Goal: Information Seeking & Learning: Find specific fact

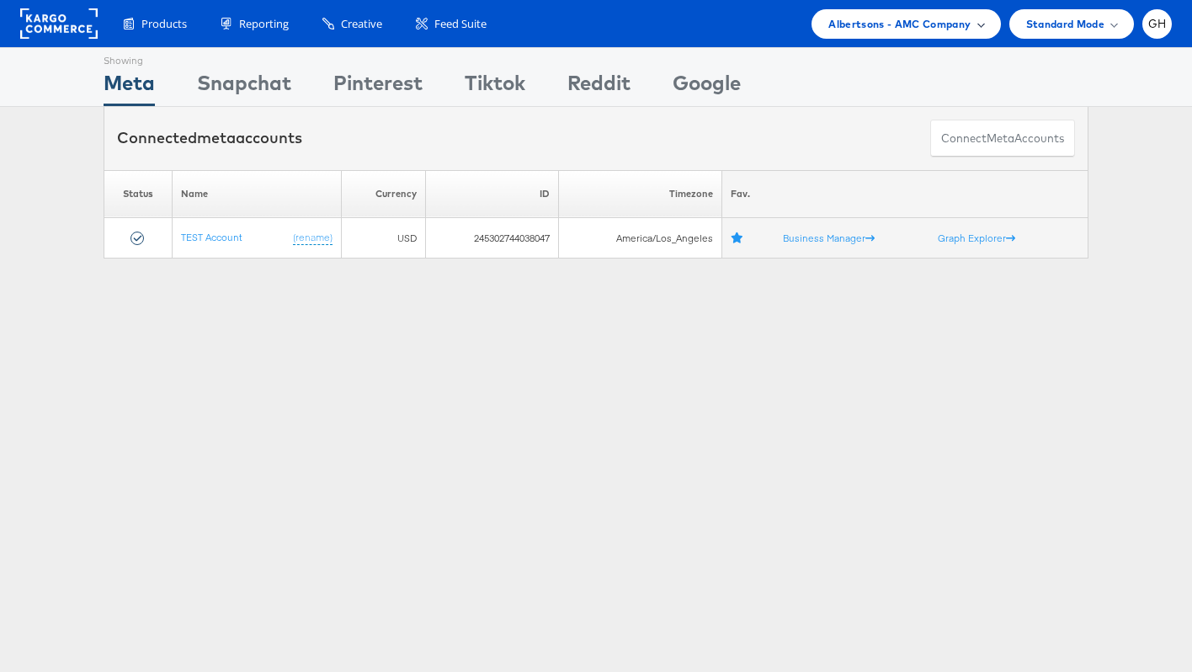
click at [897, 20] on span "Albertsons - AMC Company" at bounding box center [899, 24] width 142 height 18
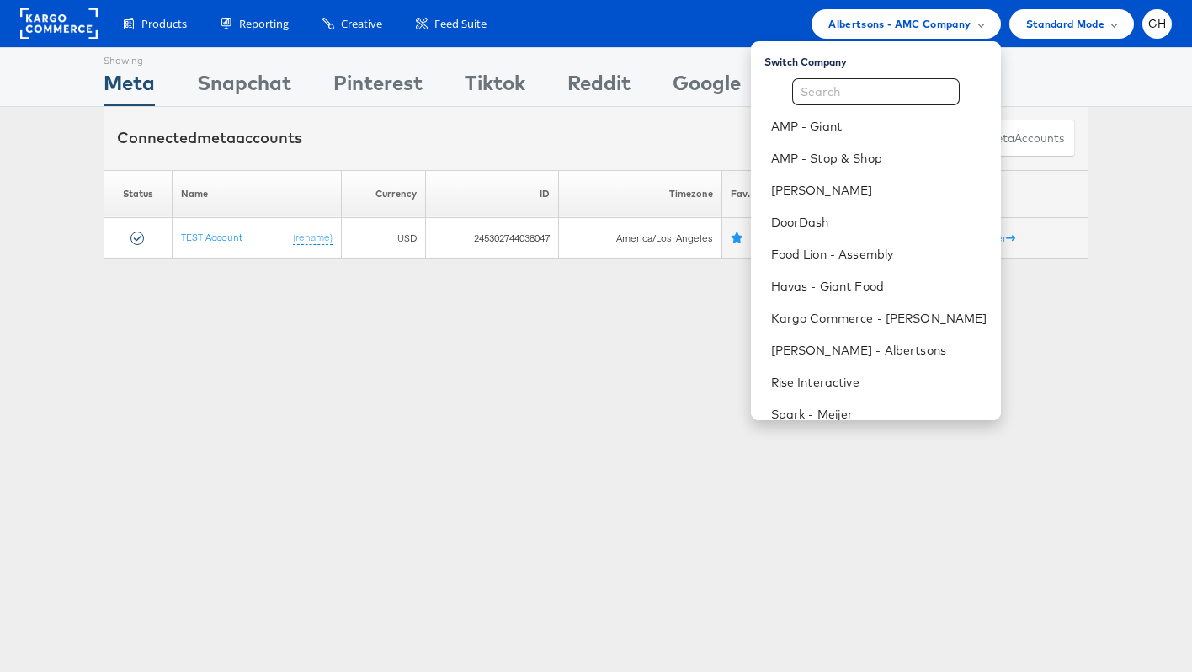
click at [522, 373] on div "Showing Meta Showing Snapchat Showing Pinterest Showing Tiktok Showing Reddit S…" at bounding box center [596, 468] width 1192 height 842
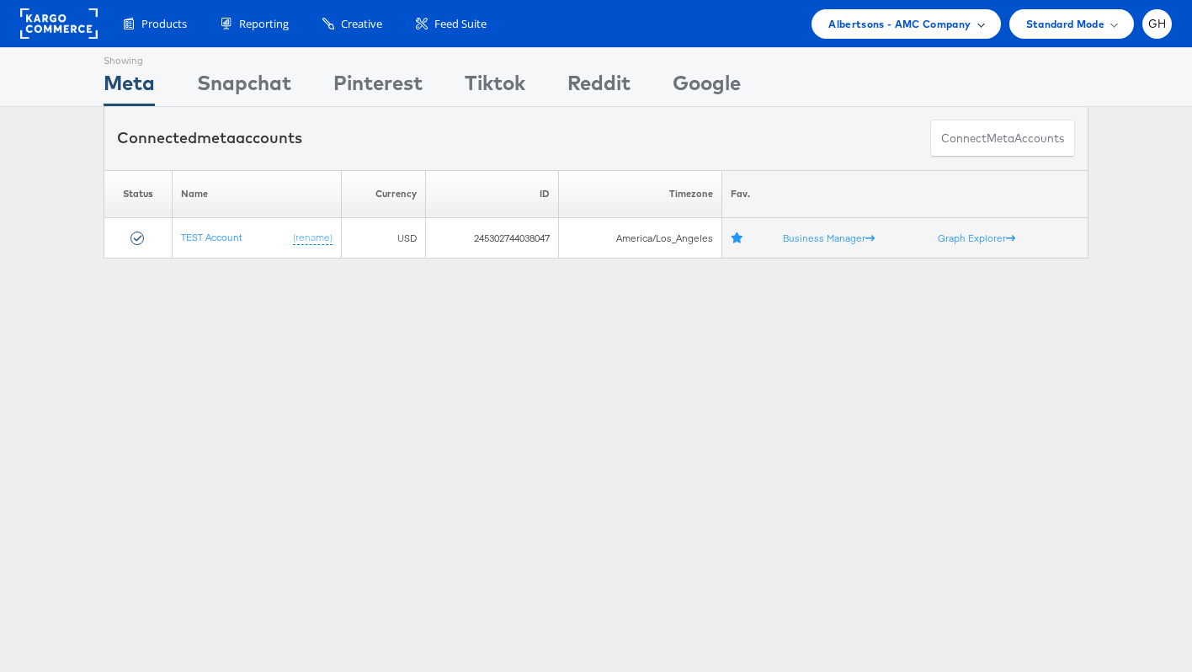
click at [879, 19] on span "Albertsons - AMC Company" at bounding box center [899, 24] width 142 height 18
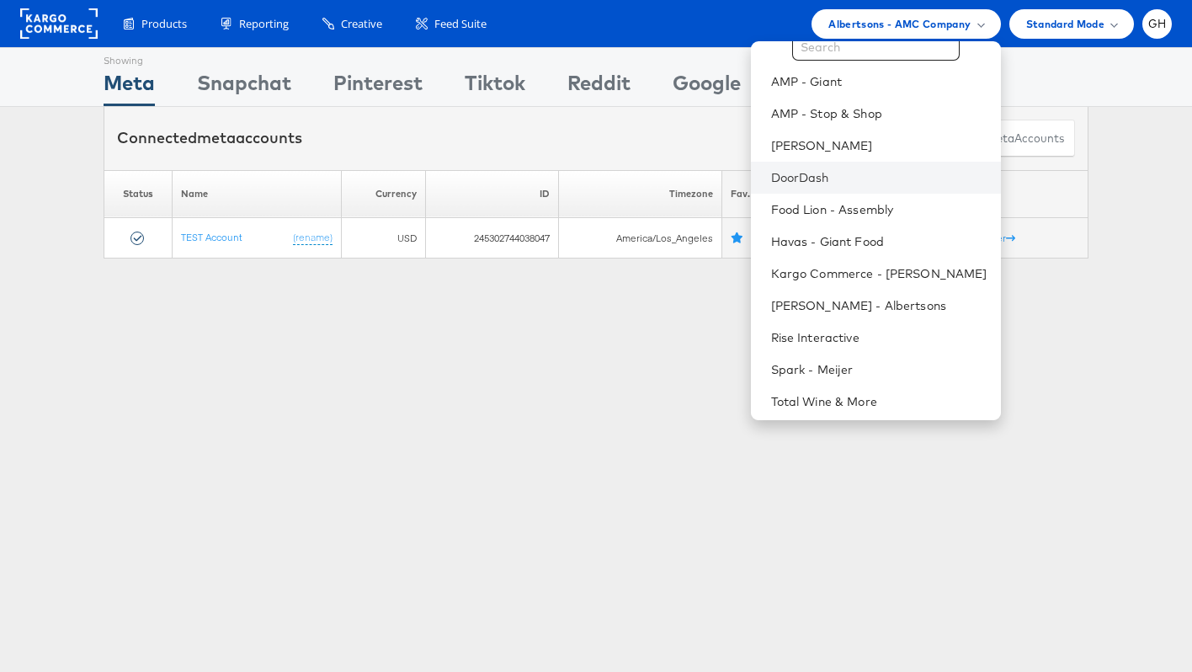
scroll to position [49, 0]
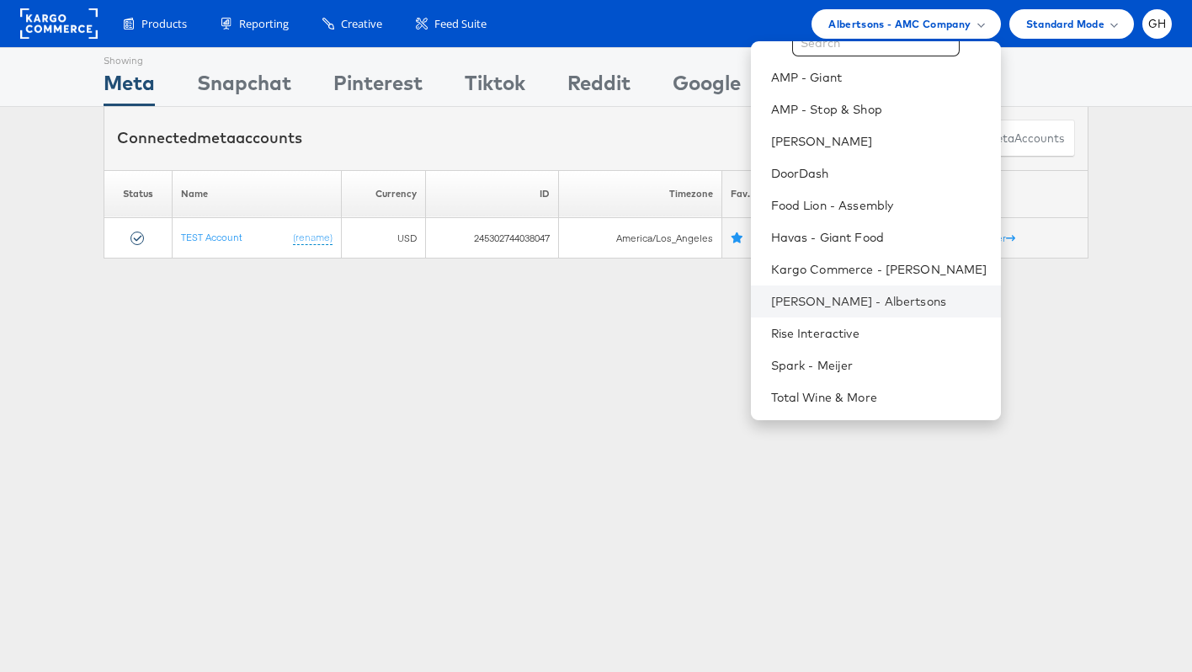
click at [801, 311] on li "[PERSON_NAME] - Albertsons" at bounding box center [876, 301] width 250 height 32
click at [820, 299] on link "[PERSON_NAME] - Albertsons" at bounding box center [879, 301] width 216 height 17
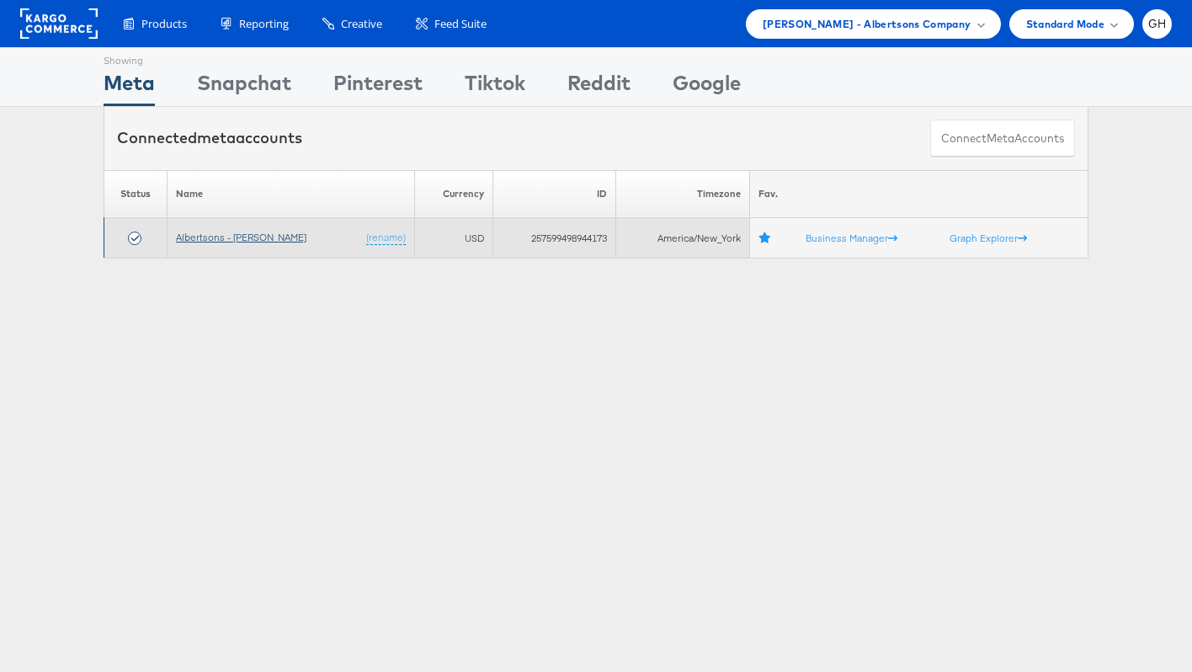
click at [246, 237] on link "Albertsons - [PERSON_NAME]" at bounding box center [241, 237] width 130 height 13
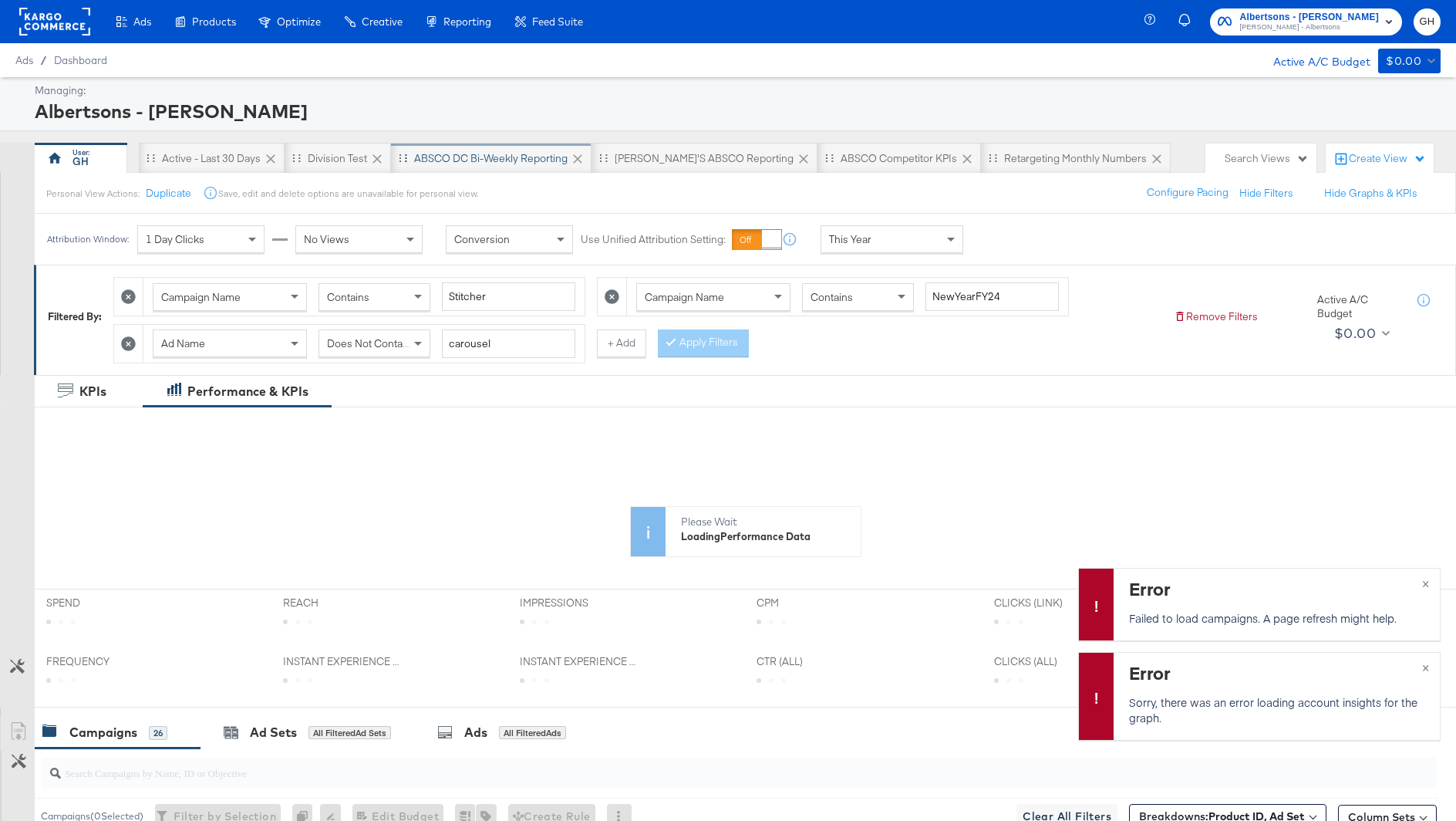
click at [549, 154] on div "ABSCO DC Bi-Weekly Reporting" at bounding box center [491, 159] width 154 height 15
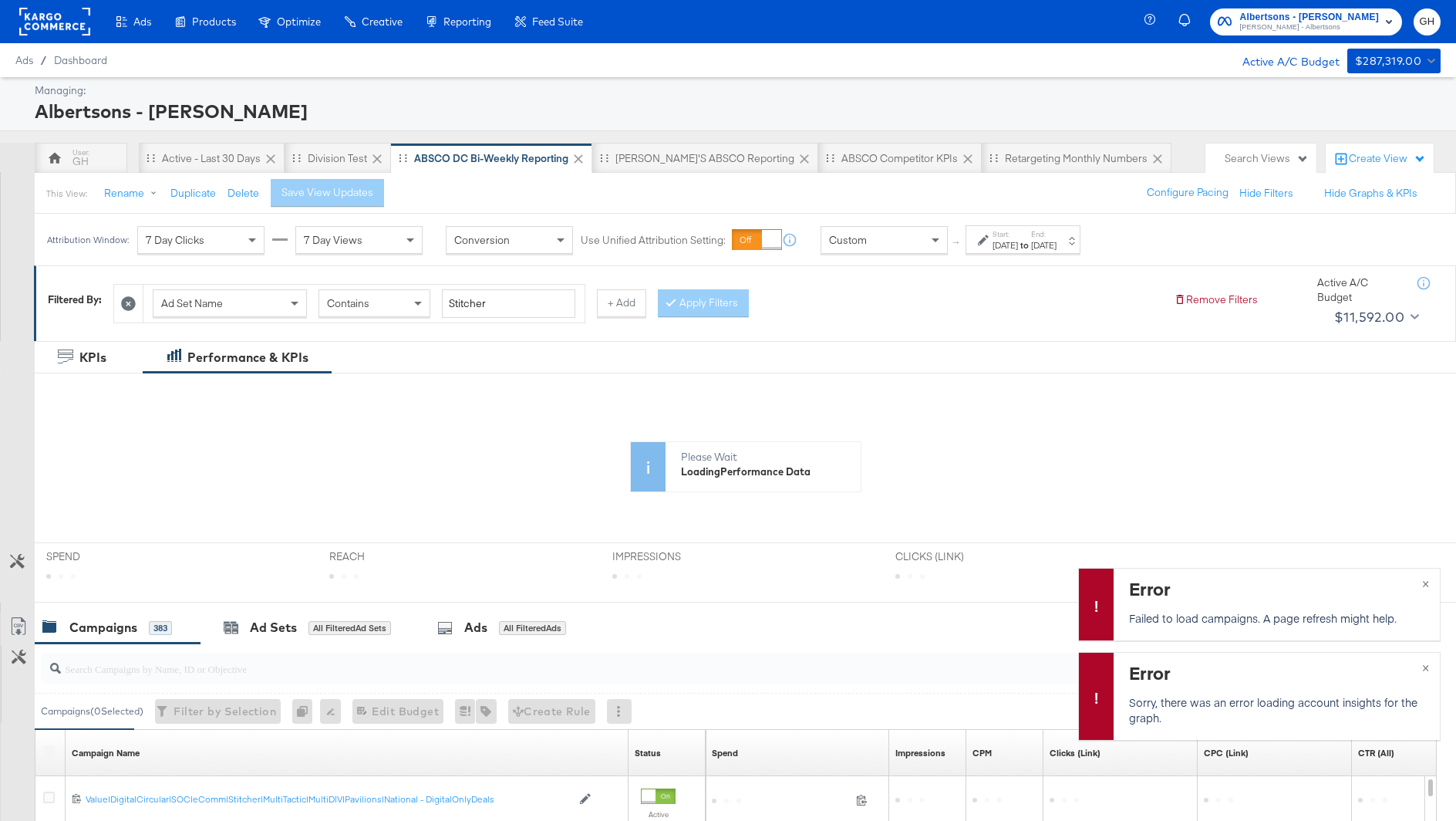
click at [951, 246] on div "↑ Start: Feb 23rd 2025 to End: Apr 19th 2025" at bounding box center [1014, 239] width 133 height 28
click at [914, 245] on div "Custom" at bounding box center [884, 240] width 126 height 27
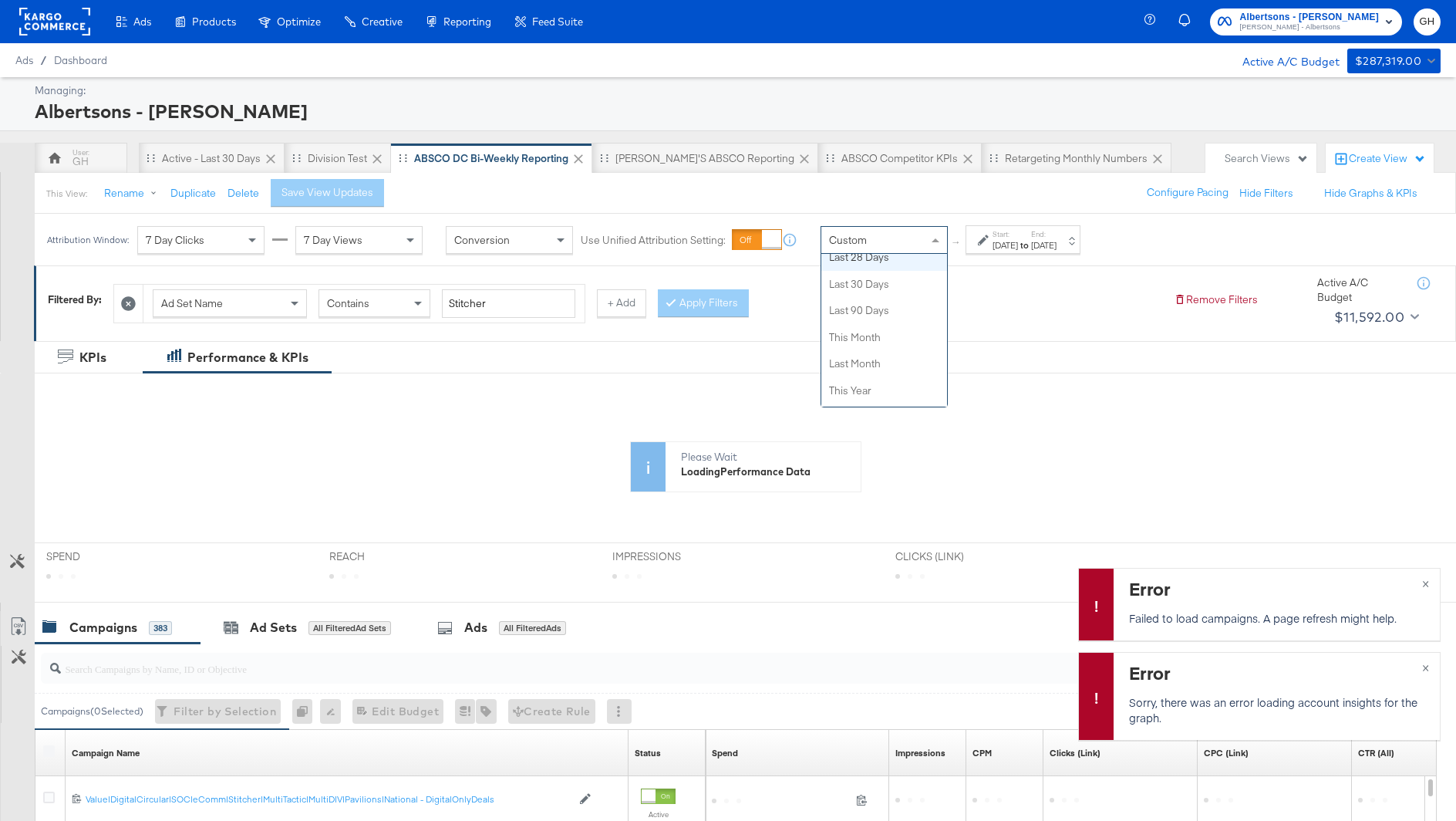
scroll to position [306, 0]
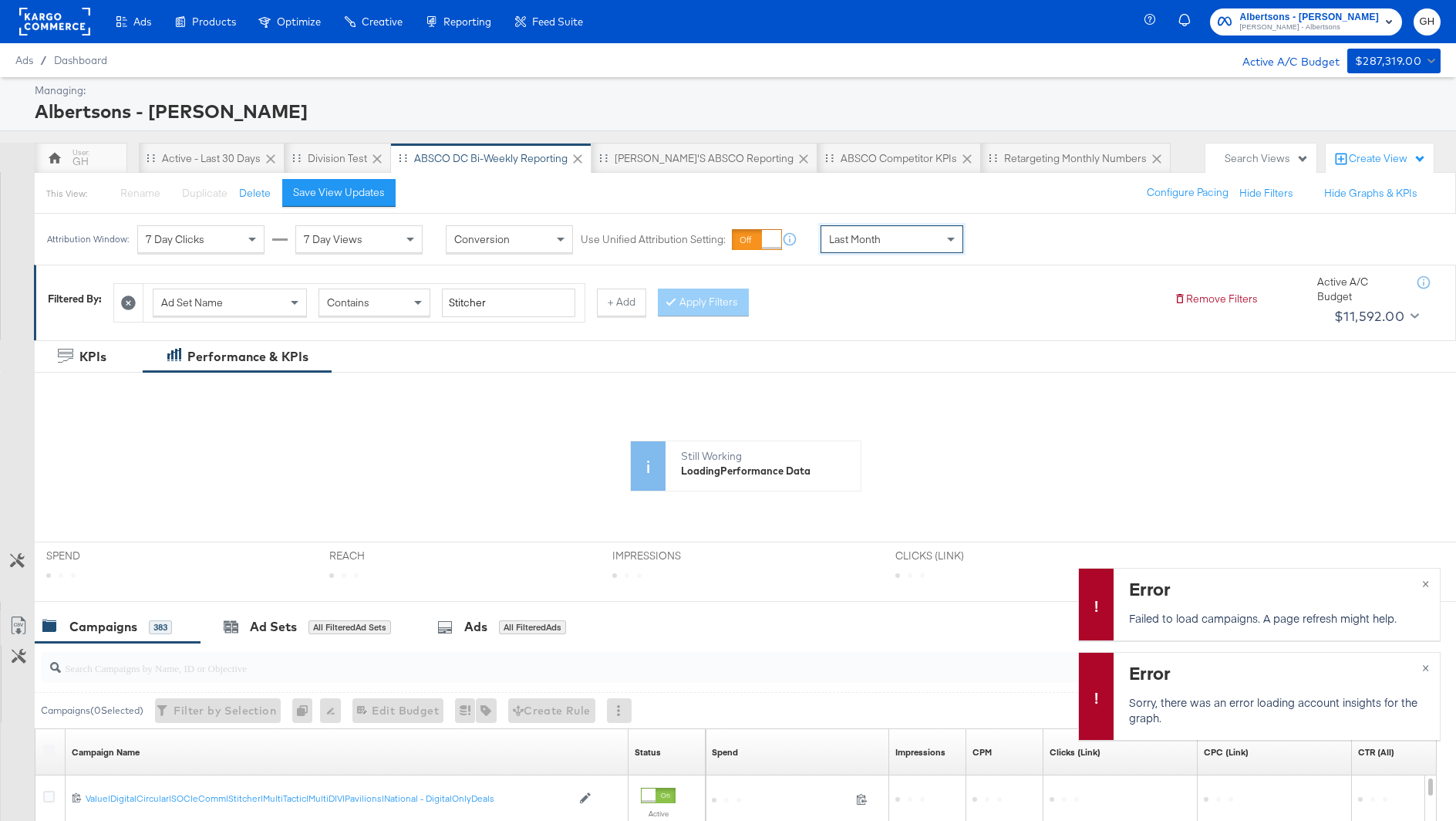
click at [880, 300] on div "Ad Set Name Contains Stitcher + Add Apply Filters" at bounding box center [638, 299] width 1048 height 47
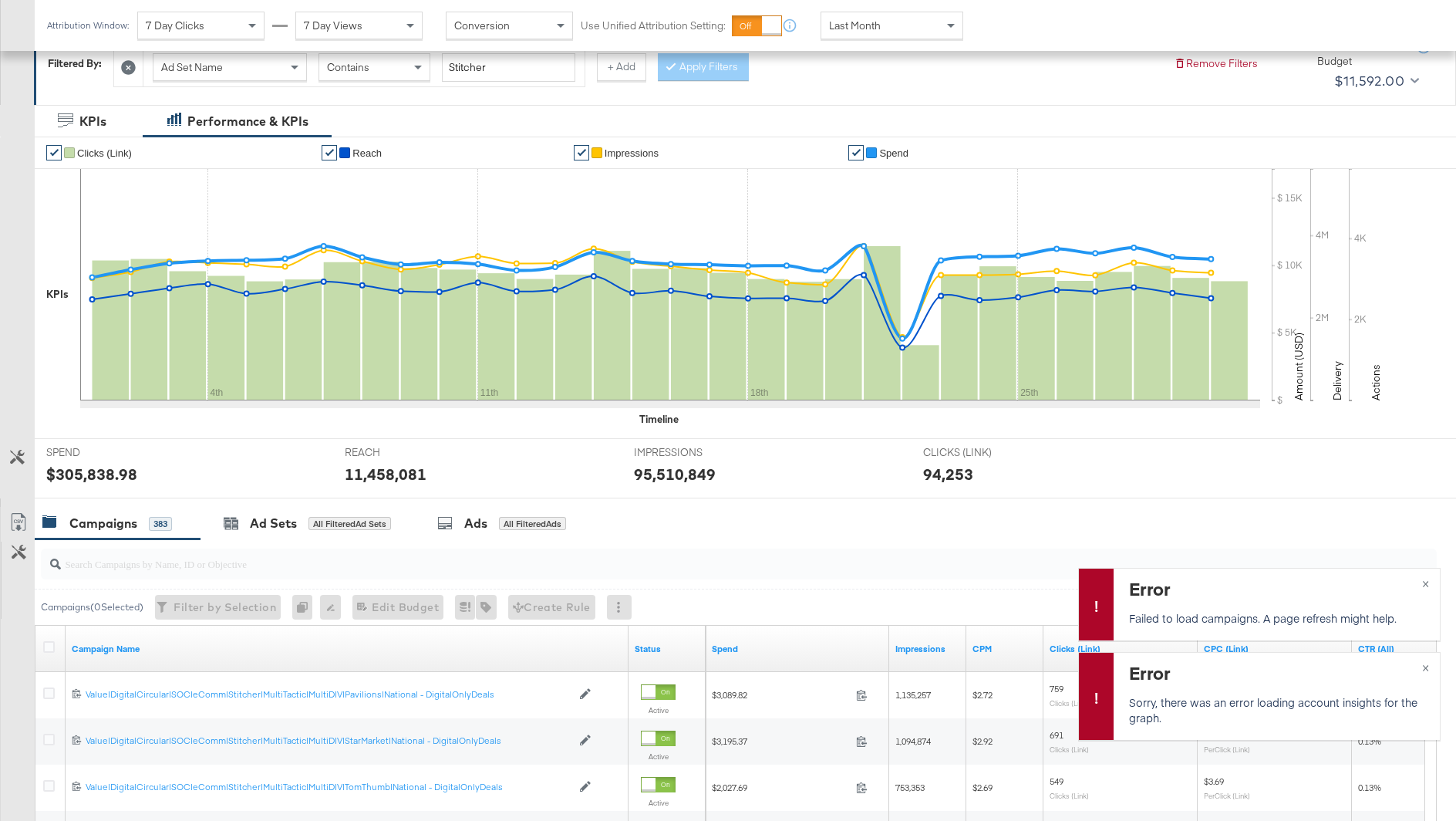
scroll to position [241, 0]
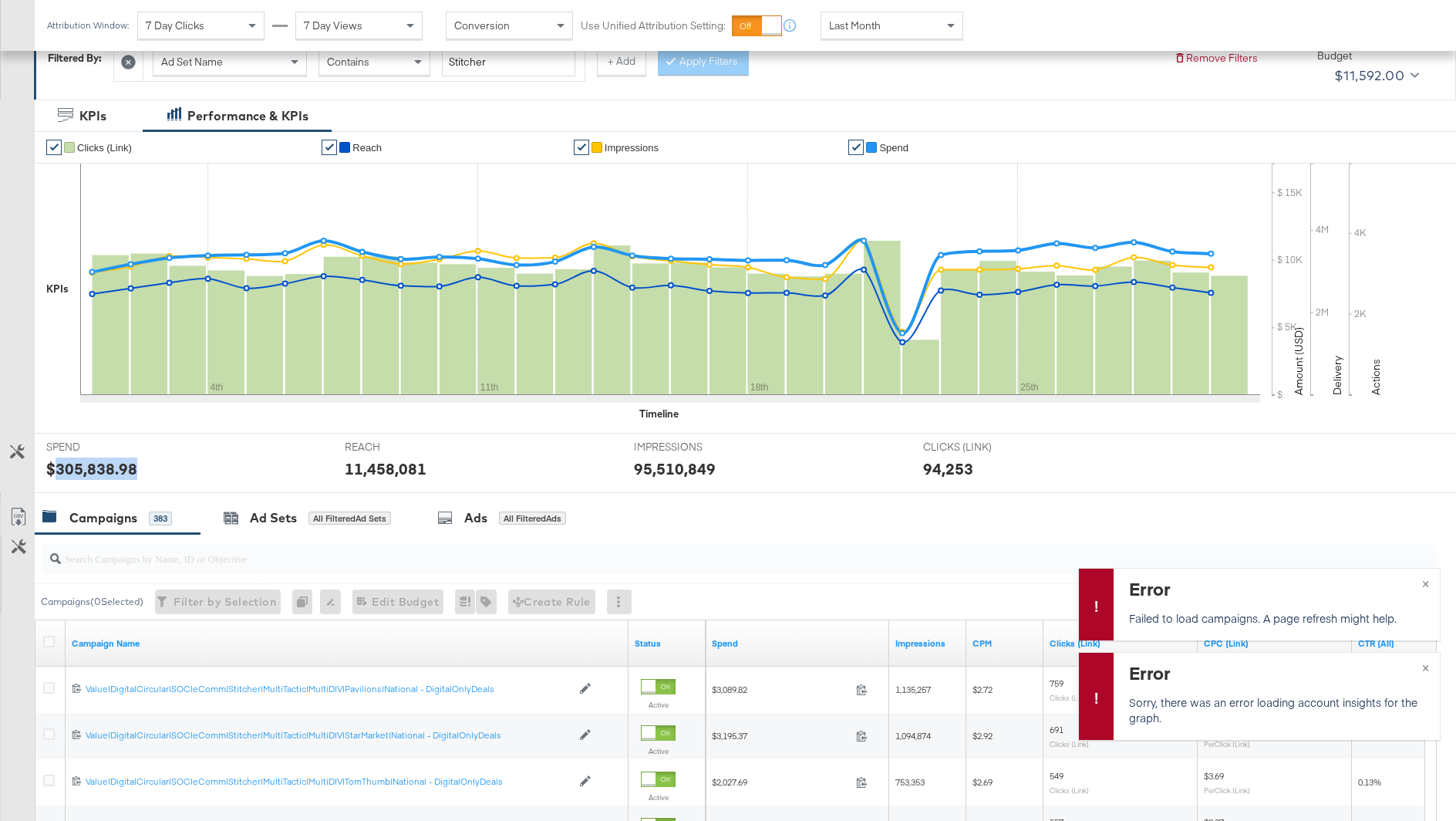
drag, startPoint x: 155, startPoint y: 476, endPoint x: 57, endPoint y: 468, distance: 98.3
click at [57, 468] on div "SPEND SPEND $305,838.98" at bounding box center [184, 463] width 299 height 59
copy div "305,838.98"
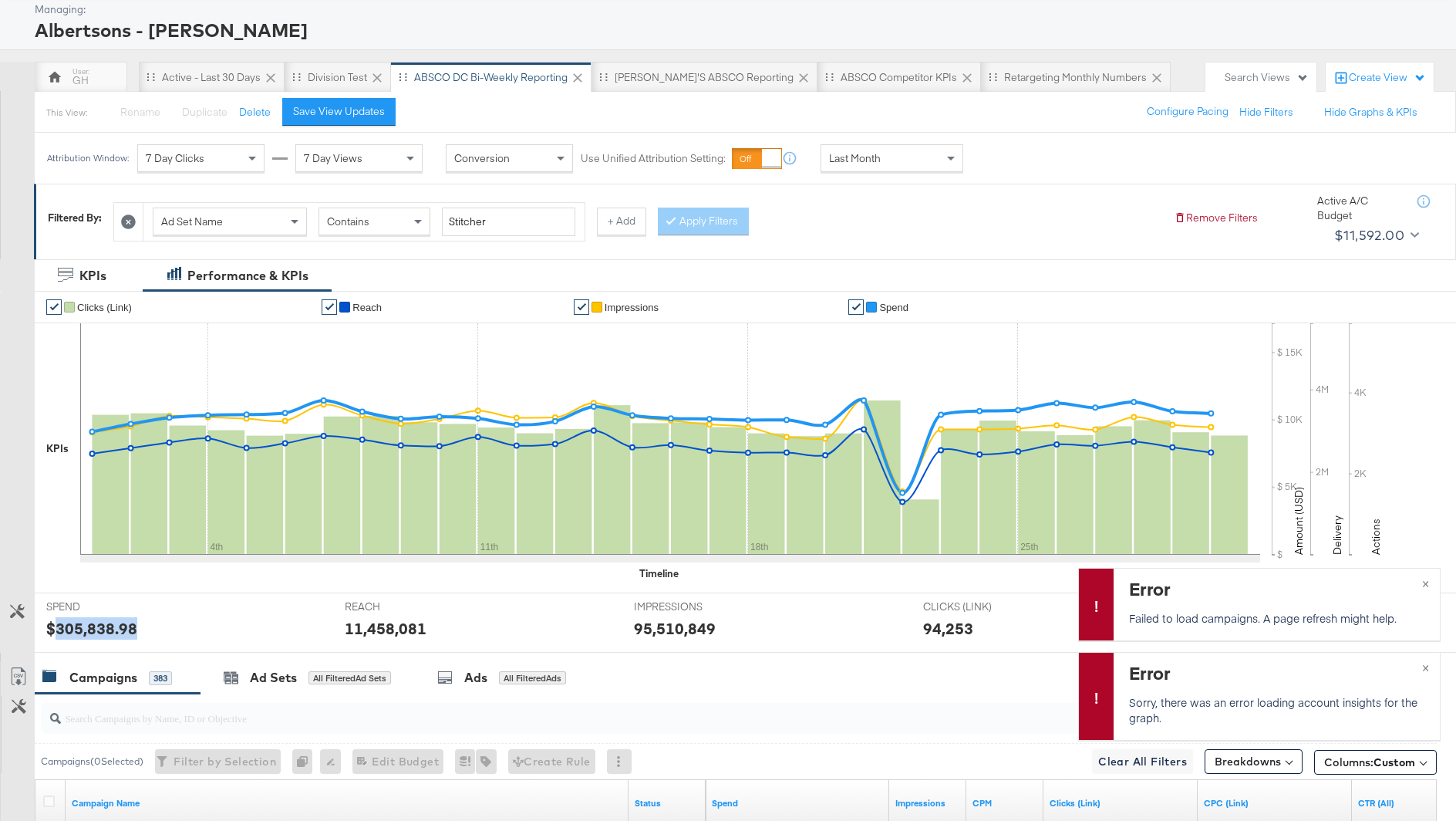
scroll to position [0, 0]
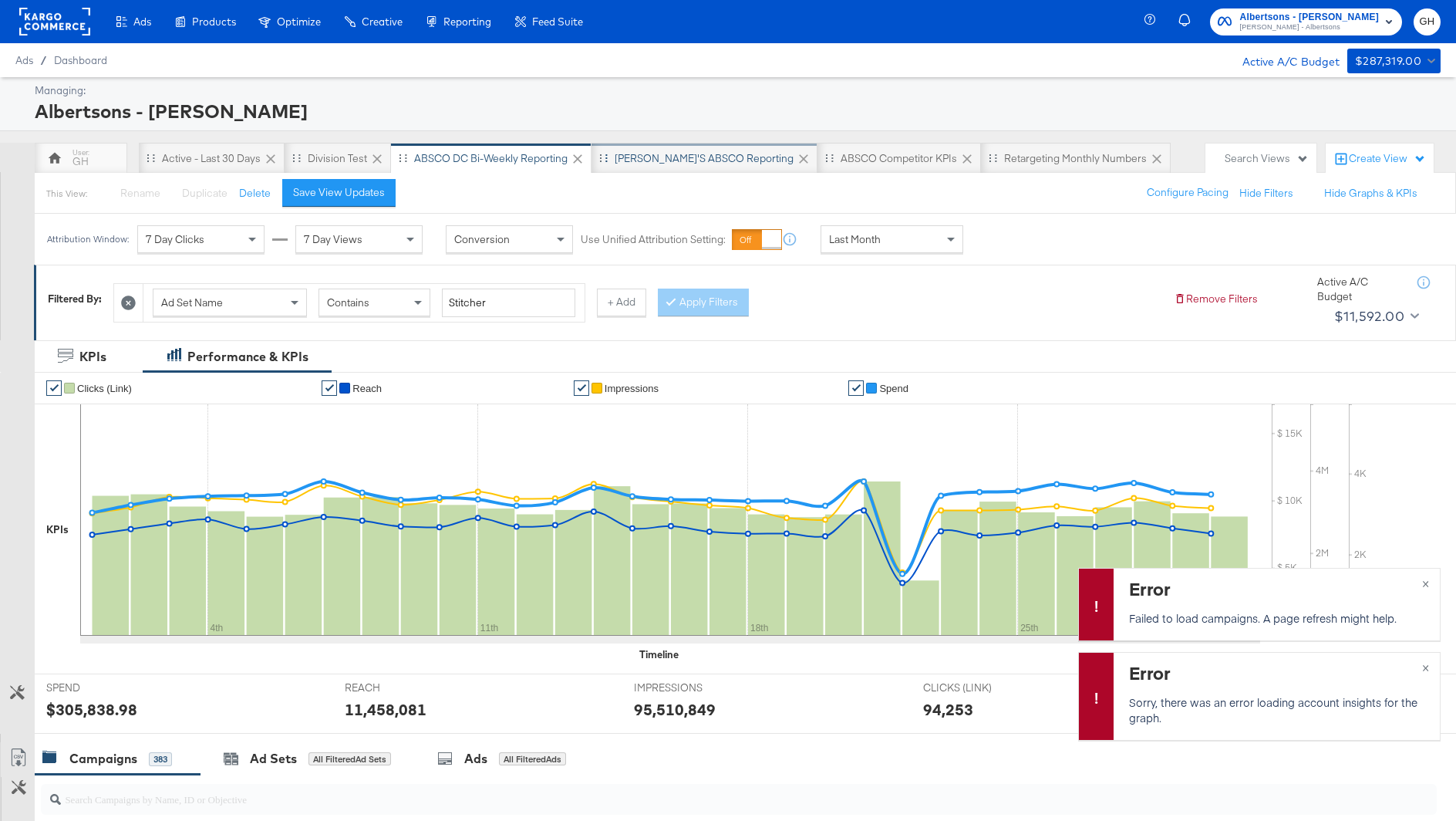
click at [653, 161] on div "Gabrielle's ABSCO Reporting" at bounding box center [704, 159] width 179 height 15
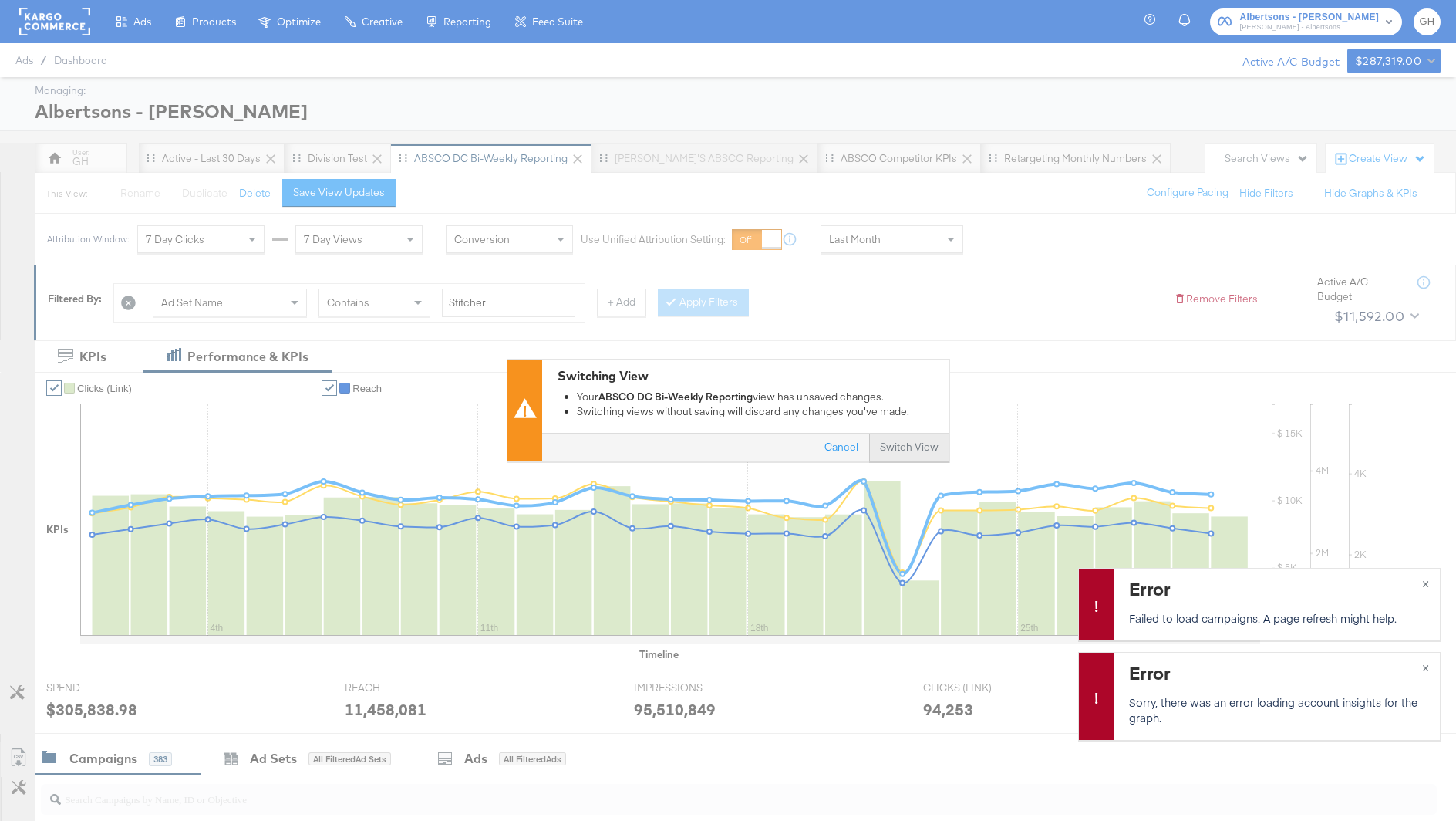
click at [902, 448] on button "Switch View" at bounding box center [910, 448] width 81 height 27
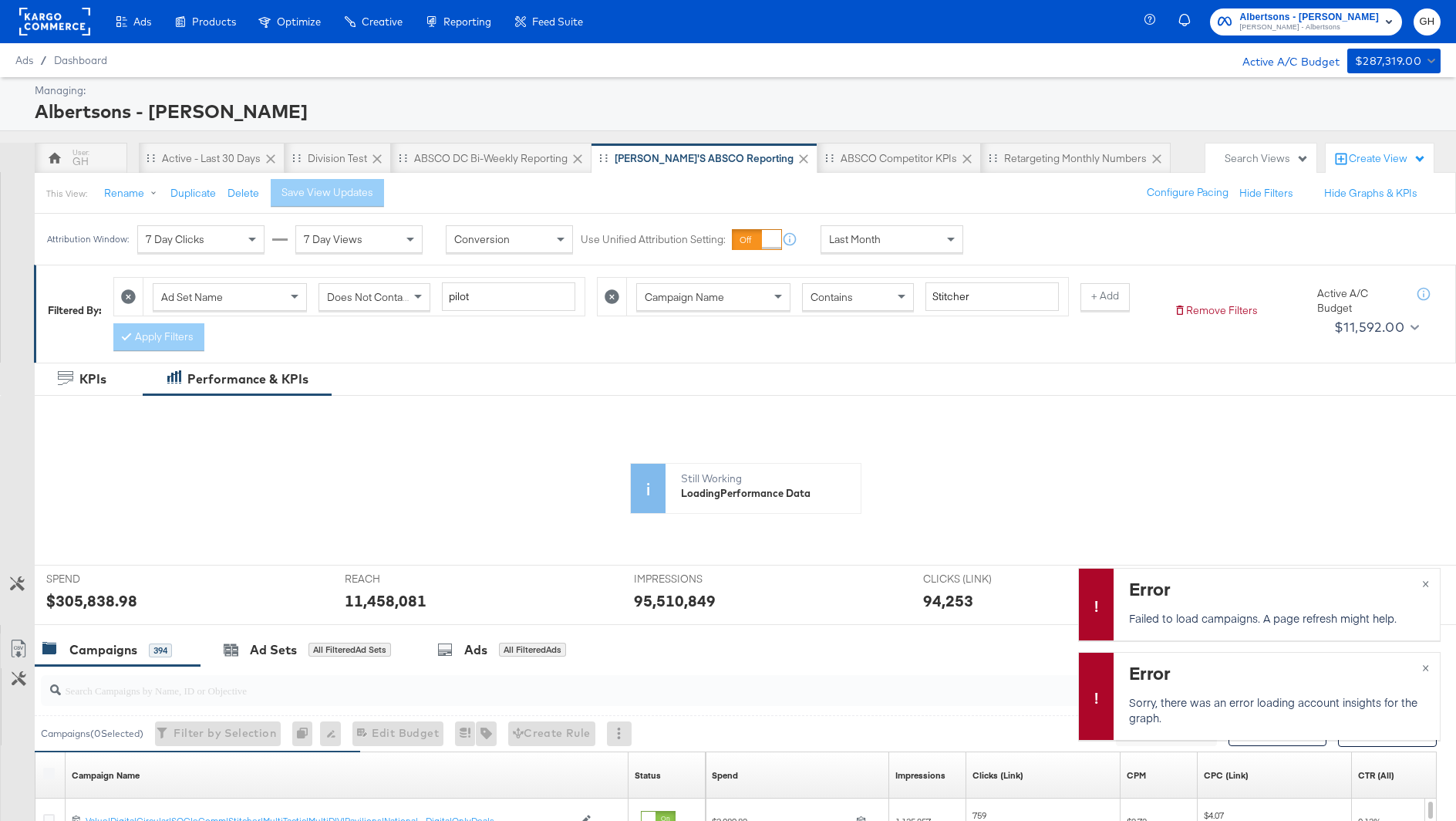
drag, startPoint x: 148, startPoint y: 605, endPoint x: 100, endPoint y: 597, distance: 48.7
click at [100, 597] on icon at bounding box center [671, 542] width 1180 height 232
drag, startPoint x: 163, startPoint y: 597, endPoint x: 82, endPoint y: 591, distance: 81.2
click at [82, 591] on icon at bounding box center [671, 542] width 1180 height 232
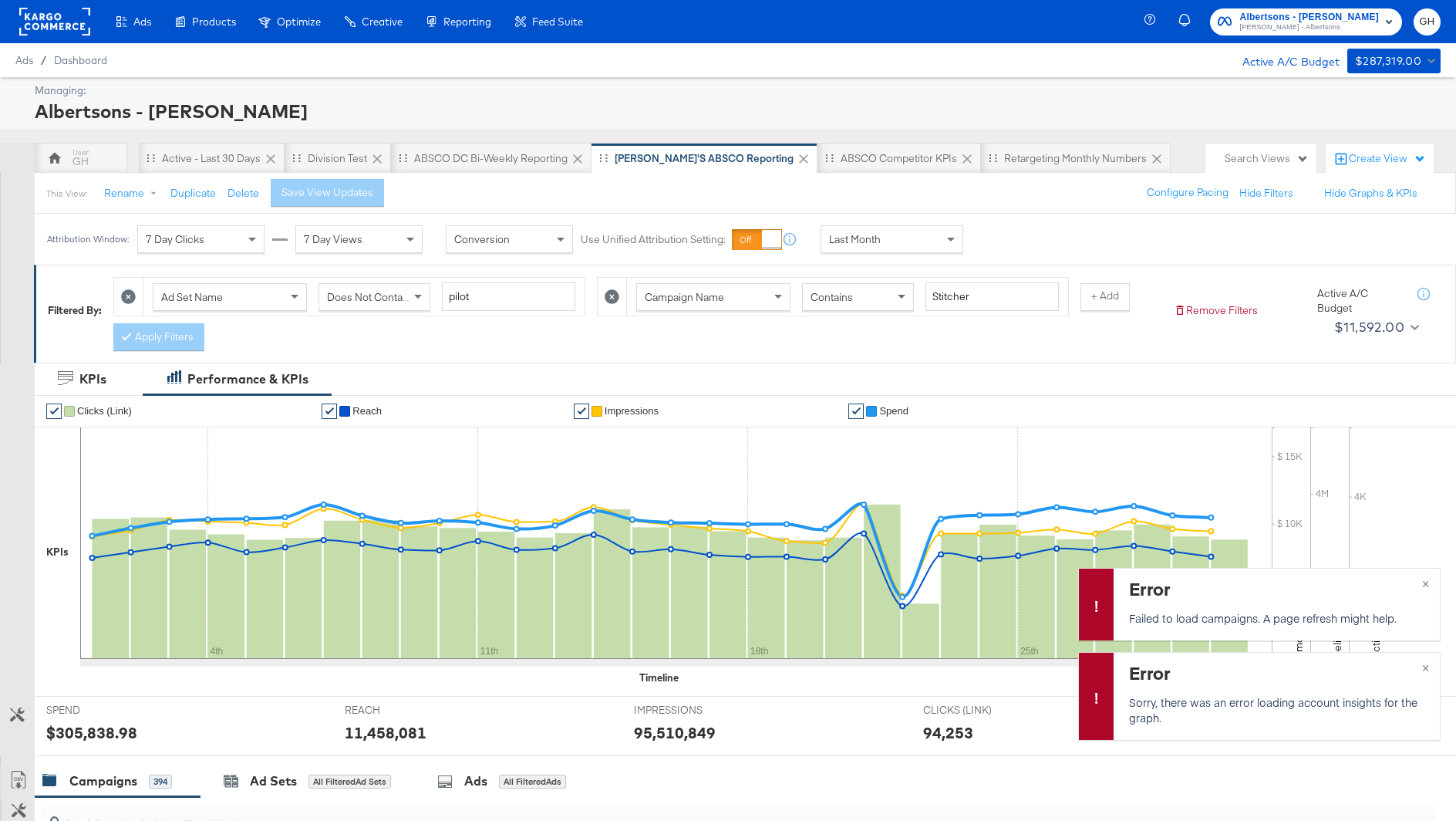
scroll to position [130, 0]
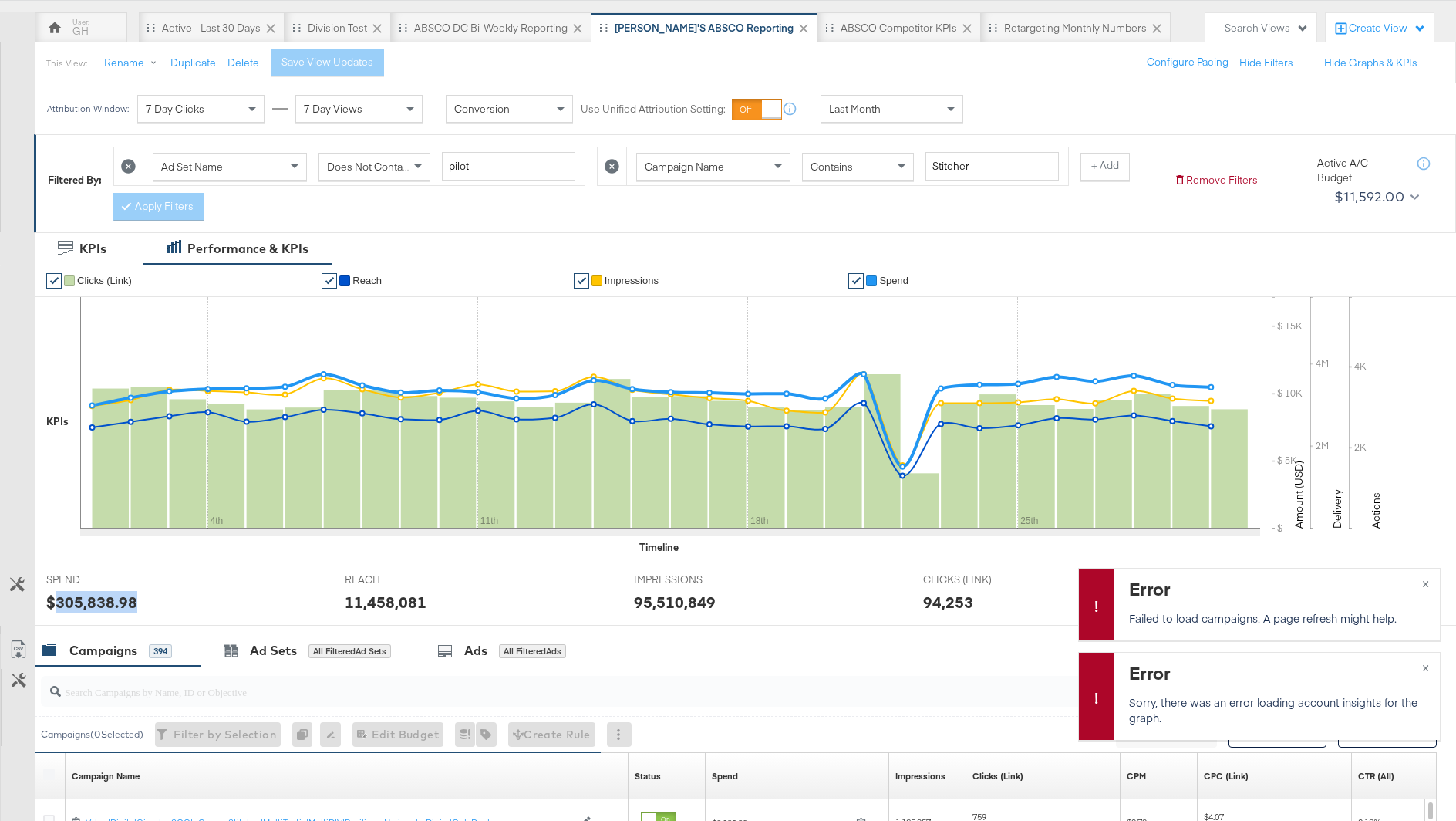
drag, startPoint x: 153, startPoint y: 591, endPoint x: 51, endPoint y: 597, distance: 102.2
click at [51, 597] on div "$305,838.98" at bounding box center [184, 602] width 276 height 22
copy div "305,838.98"
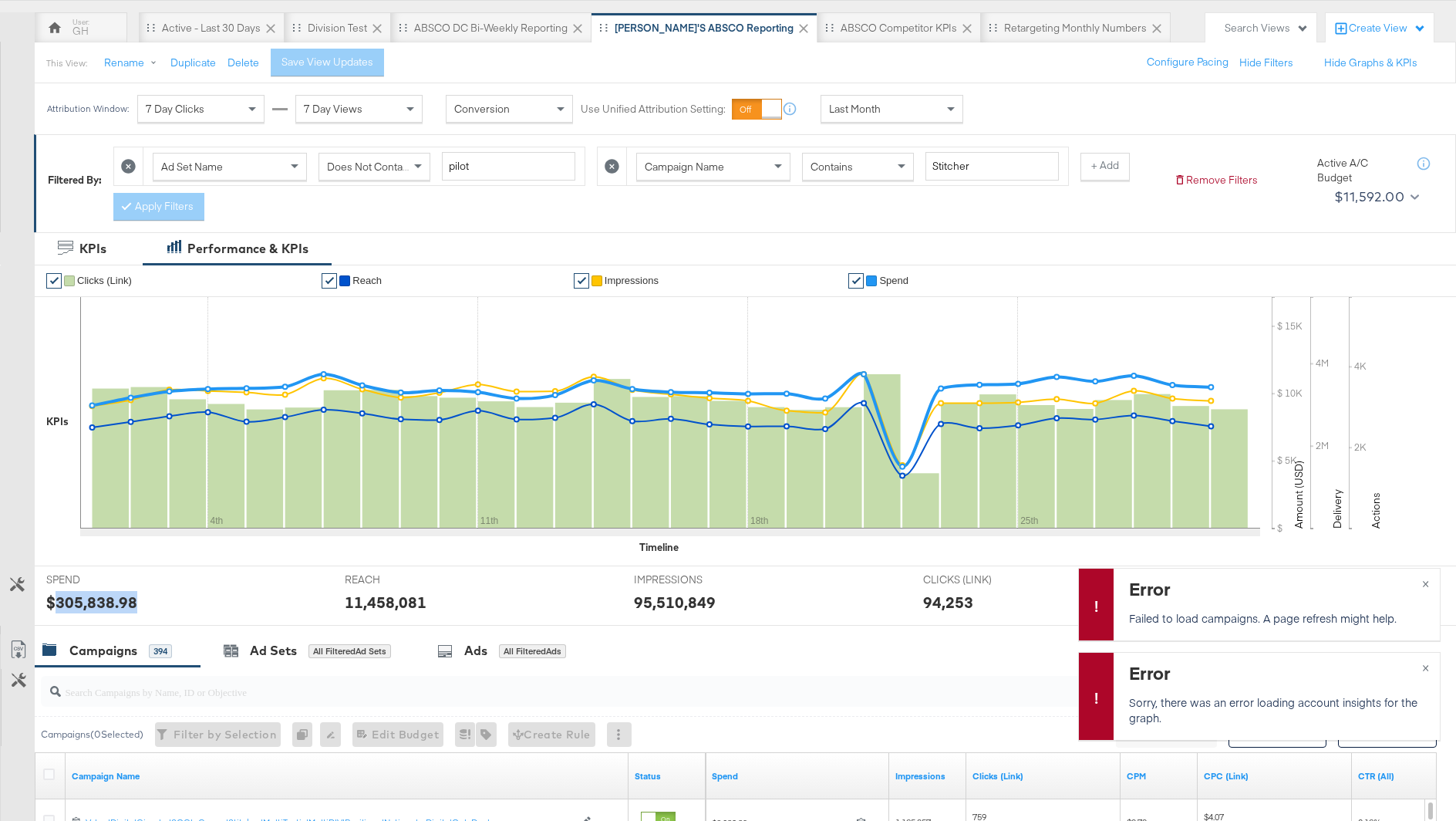
scroll to position [0, 0]
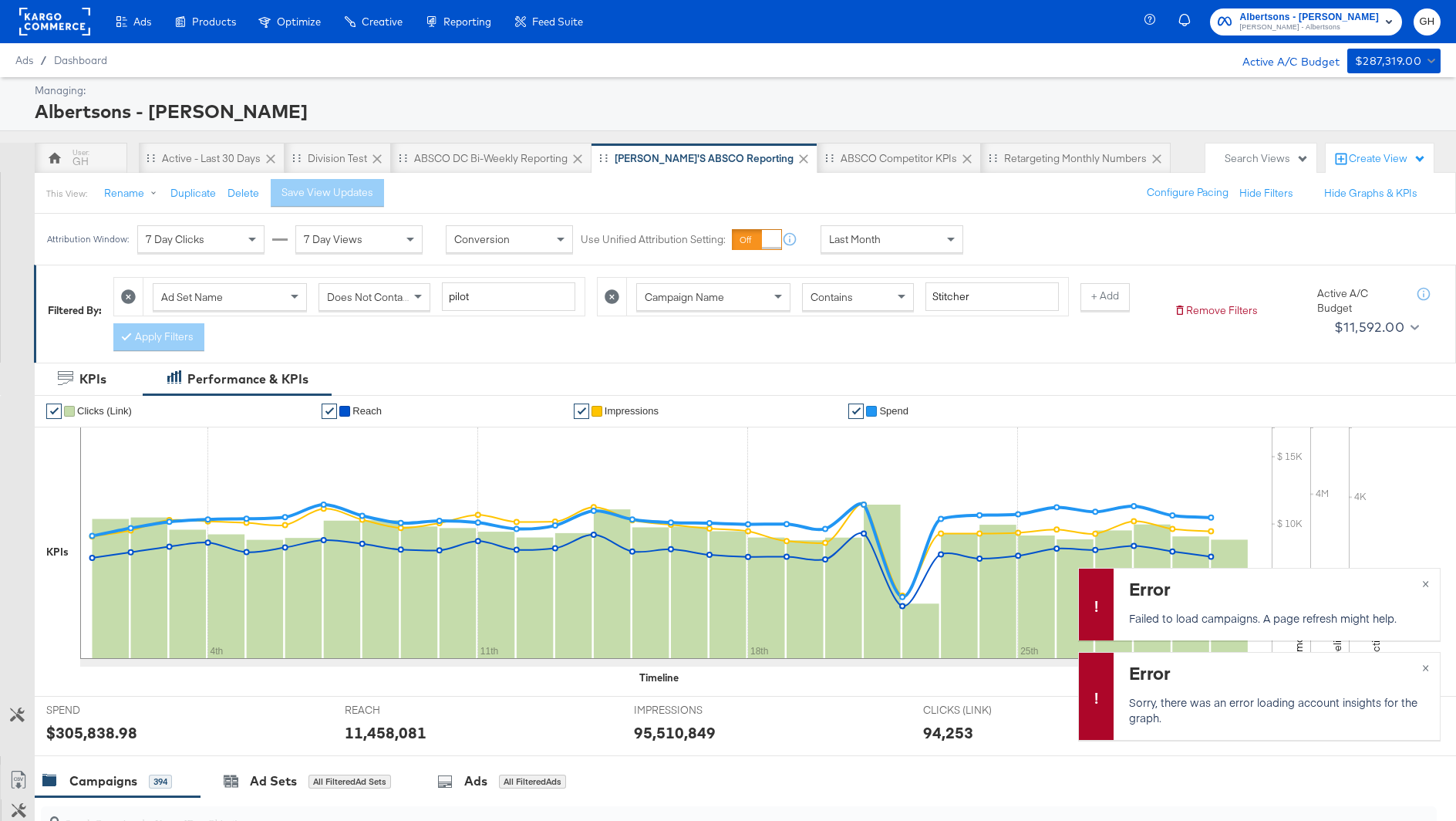
click at [23, 20] on rect at bounding box center [54, 21] width 71 height 27
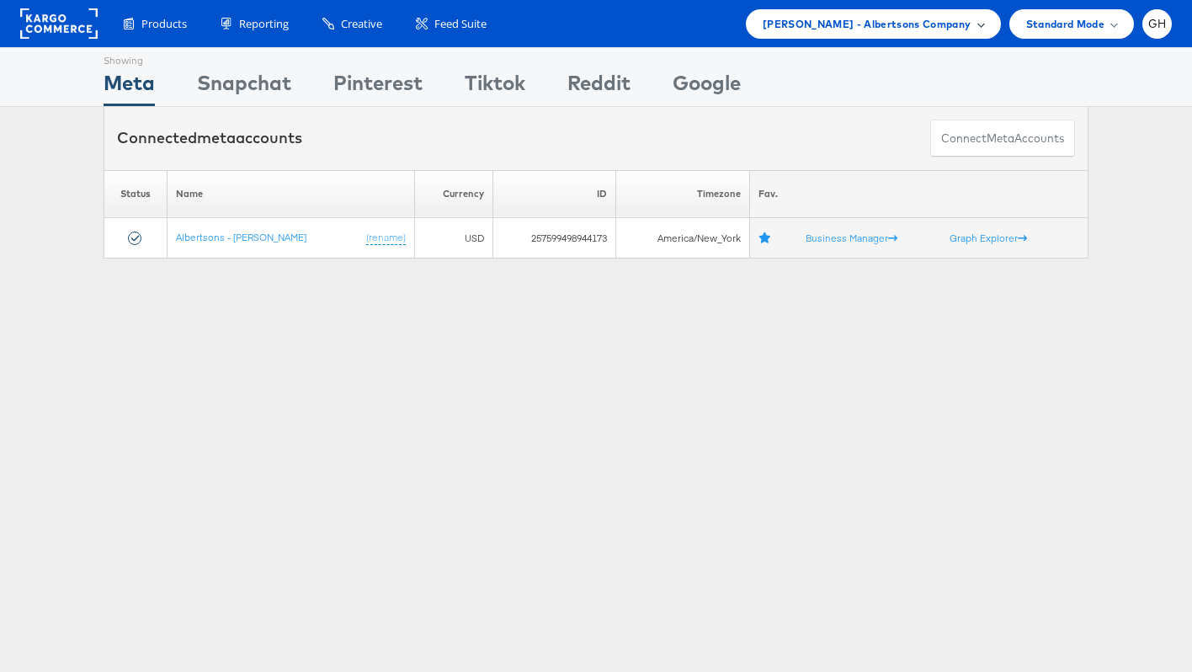
click at [962, 21] on span "Merkle - Albertsons Company" at bounding box center [867, 24] width 209 height 18
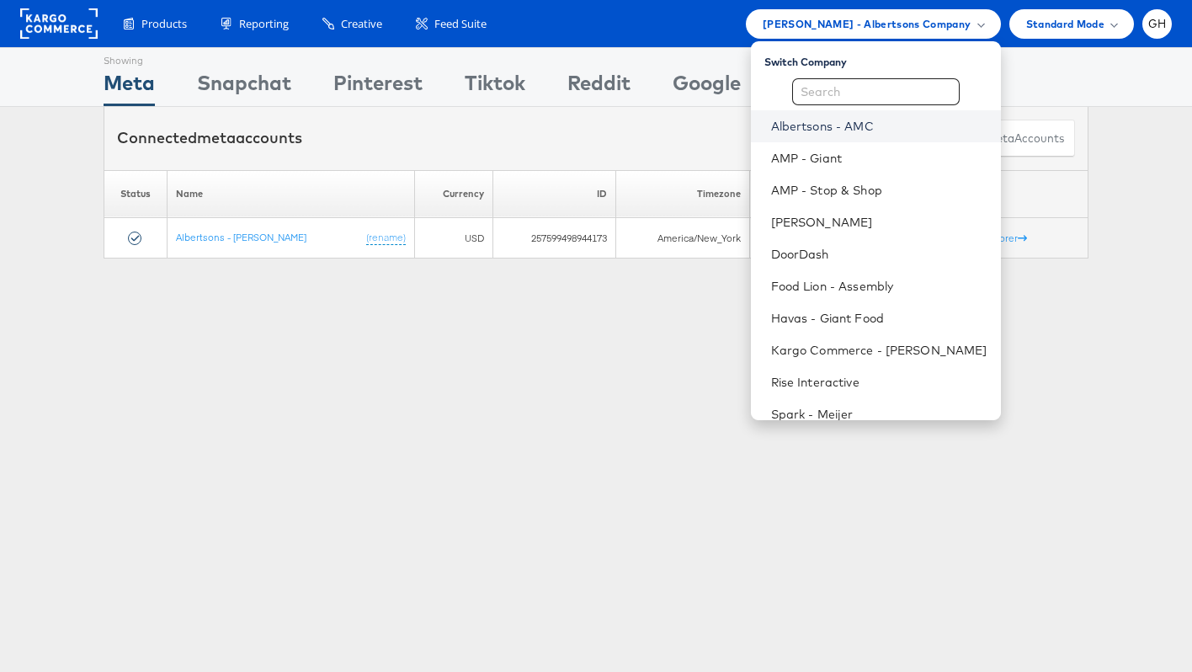
click at [846, 131] on link "Albertsons - AMC" at bounding box center [879, 126] width 216 height 17
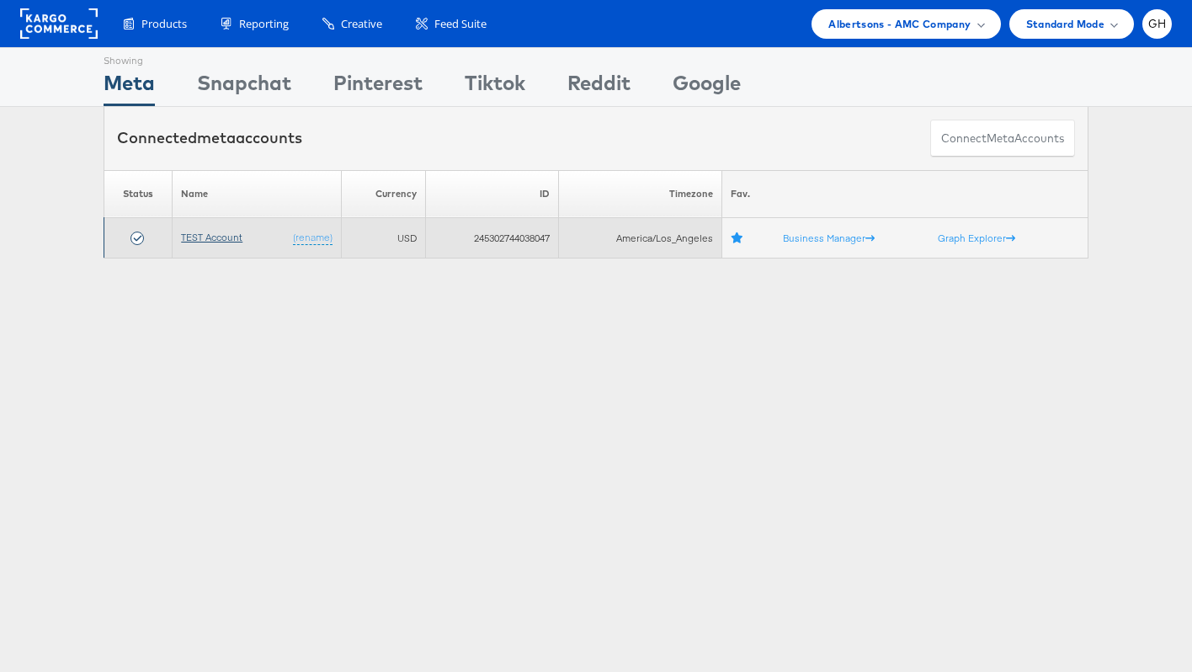
click at [221, 235] on link "TEST Account" at bounding box center [211, 237] width 61 height 13
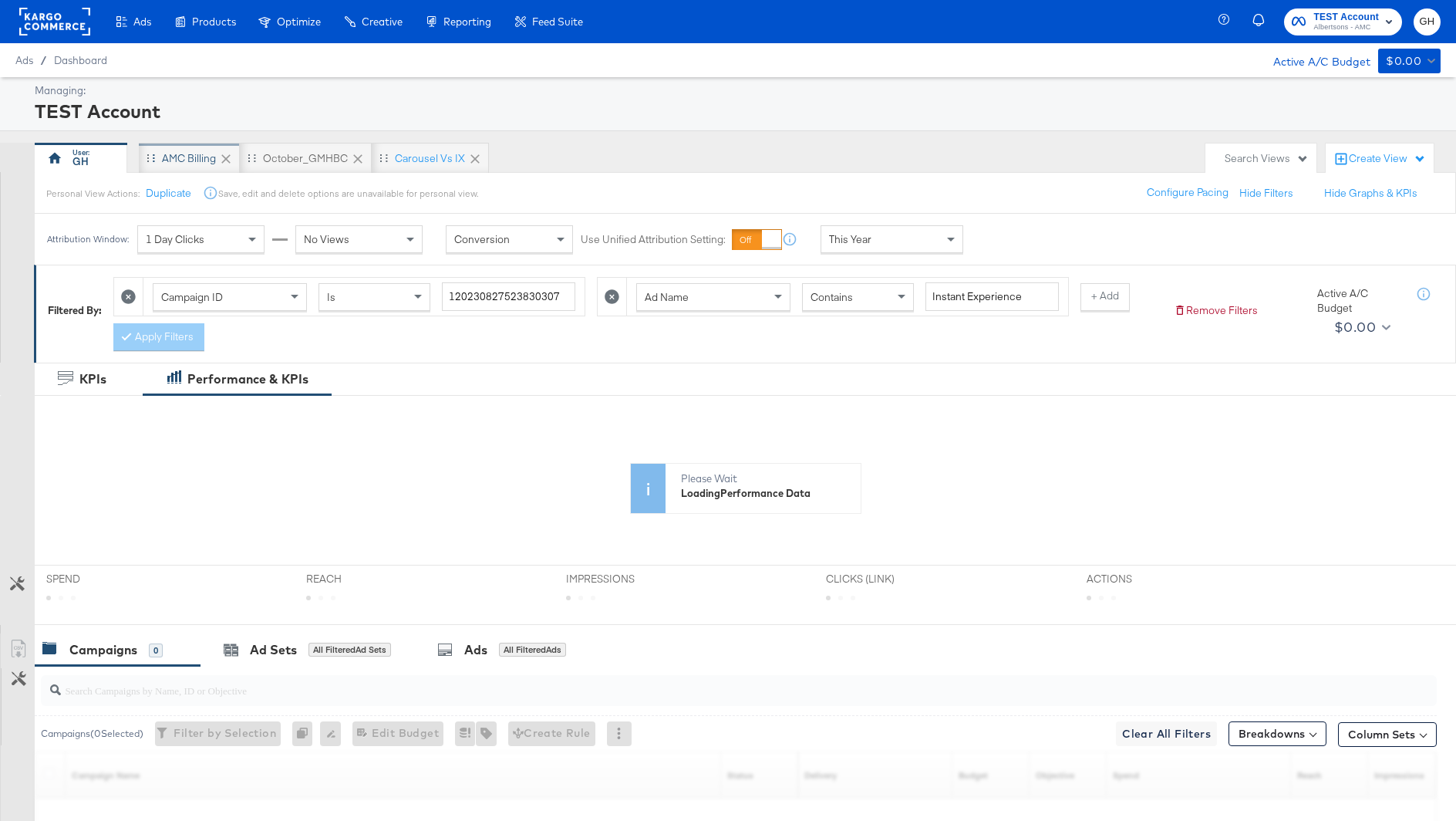
click at [213, 156] on div "AMC Billing" at bounding box center [189, 159] width 54 height 15
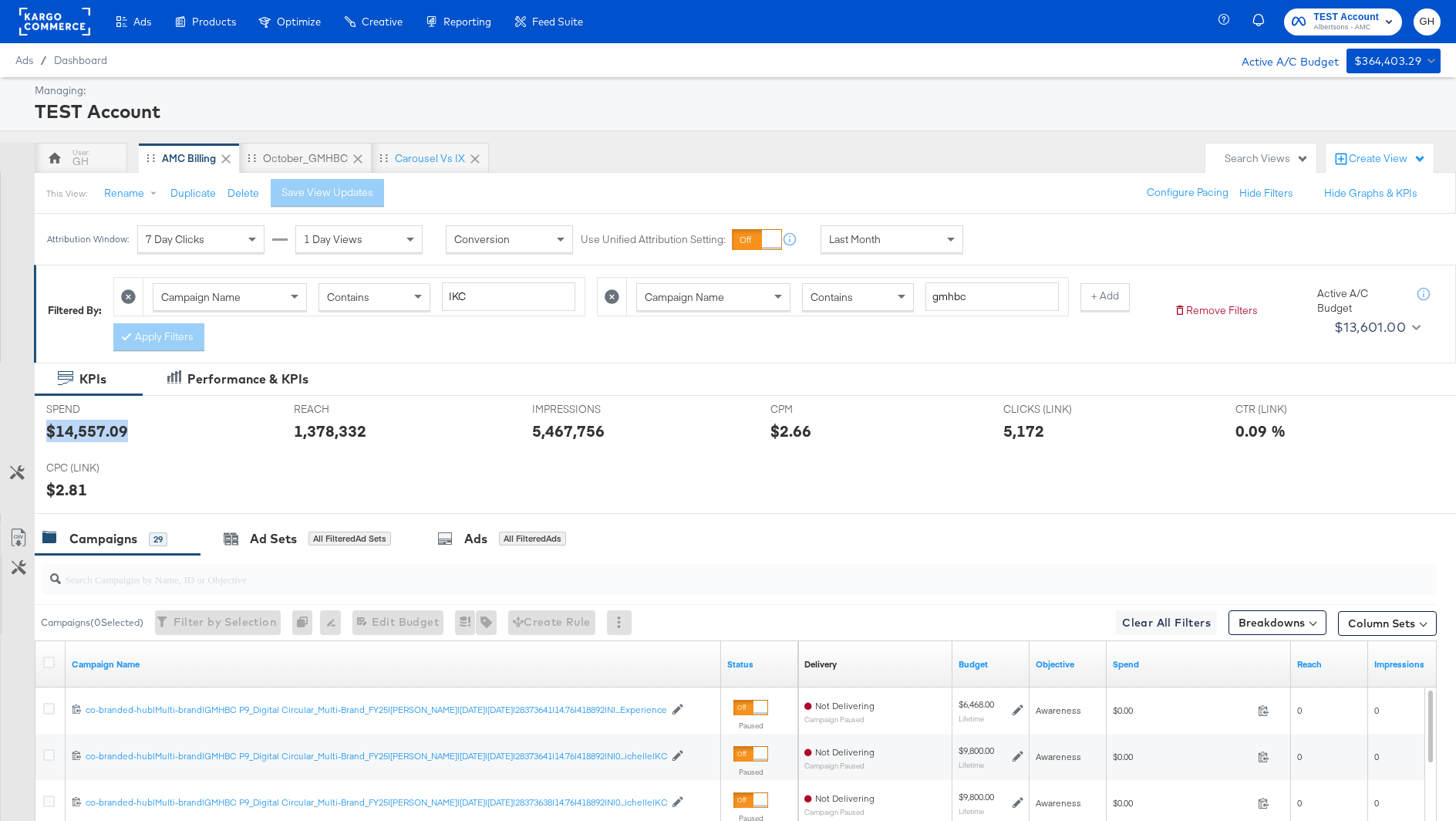
drag, startPoint x: 125, startPoint y: 424, endPoint x: 41, endPoint y: 421, distance: 84.1
click at [41, 421] on div "SPEND SPEND $14,557.09" at bounding box center [159, 425] width 247 height 59
copy div "$14,557.09"
